Goal: Information Seeking & Learning: Check status

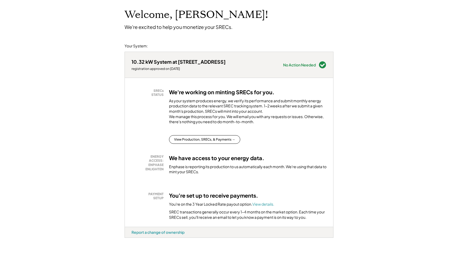
scroll to position [56, 0]
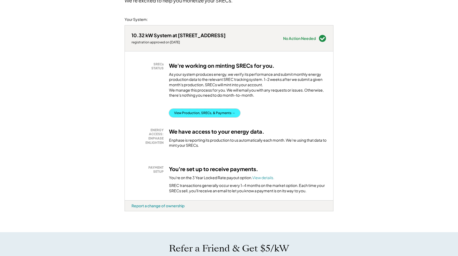
click at [229, 117] on button "View Production, SRECs, & Payments →" at bounding box center [204, 113] width 71 height 9
click at [226, 116] on button "View Production, SRECs, & Payments →" at bounding box center [204, 113] width 71 height 9
click at [361, 154] on div "Welcome, John! We're excited to help you monetize your SRECs. Your System: 10.3…" at bounding box center [229, 230] width 458 height 523
click at [226, 117] on button "View Production, SRECs, & Payments →" at bounding box center [204, 113] width 71 height 9
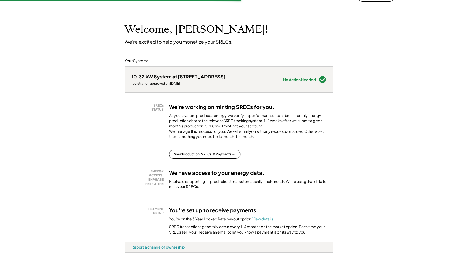
scroll to position [0, 0]
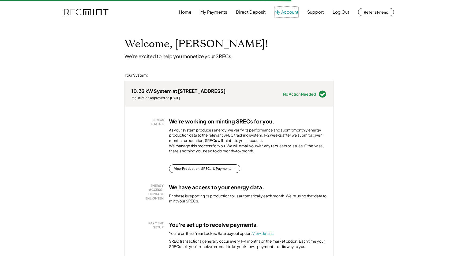
click at [290, 13] on button "My Account" at bounding box center [287, 12] width 24 height 11
click at [188, 14] on button "Home" at bounding box center [185, 12] width 13 height 11
click at [277, 55] on div "Welcome, John! We're excited to help you monetize your SRECs." at bounding box center [229, 41] width 220 height 35
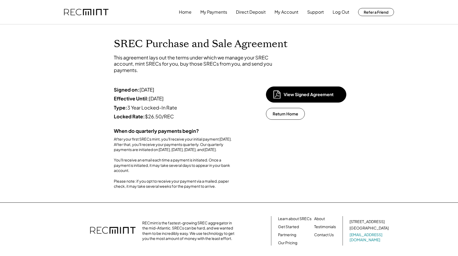
click at [203, 180] on div "After your first SRECs mint, you'll receive your initial payment [DATE]. After …" at bounding box center [174, 163] width 121 height 53
click at [202, 178] on div "After your first SRECs mint, you'll receive your initial payment [DATE]. After …" at bounding box center [174, 163] width 121 height 53
click at [201, 178] on div "After your first SRECs mint, you'll receive your initial payment [DATE]. After …" at bounding box center [174, 163] width 121 height 53
click at [327, 170] on div "Signed on: [DATE] Effective Until: [DATE] Type: 3 Year Locked-In Rate Locked Ra…" at bounding box center [228, 138] width 241 height 103
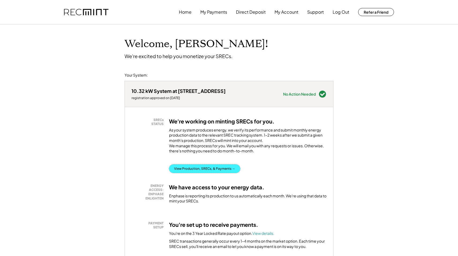
click at [216, 173] on button "View Production, SRECs, & Payments →" at bounding box center [204, 168] width 71 height 9
